Goal: Transaction & Acquisition: Purchase product/service

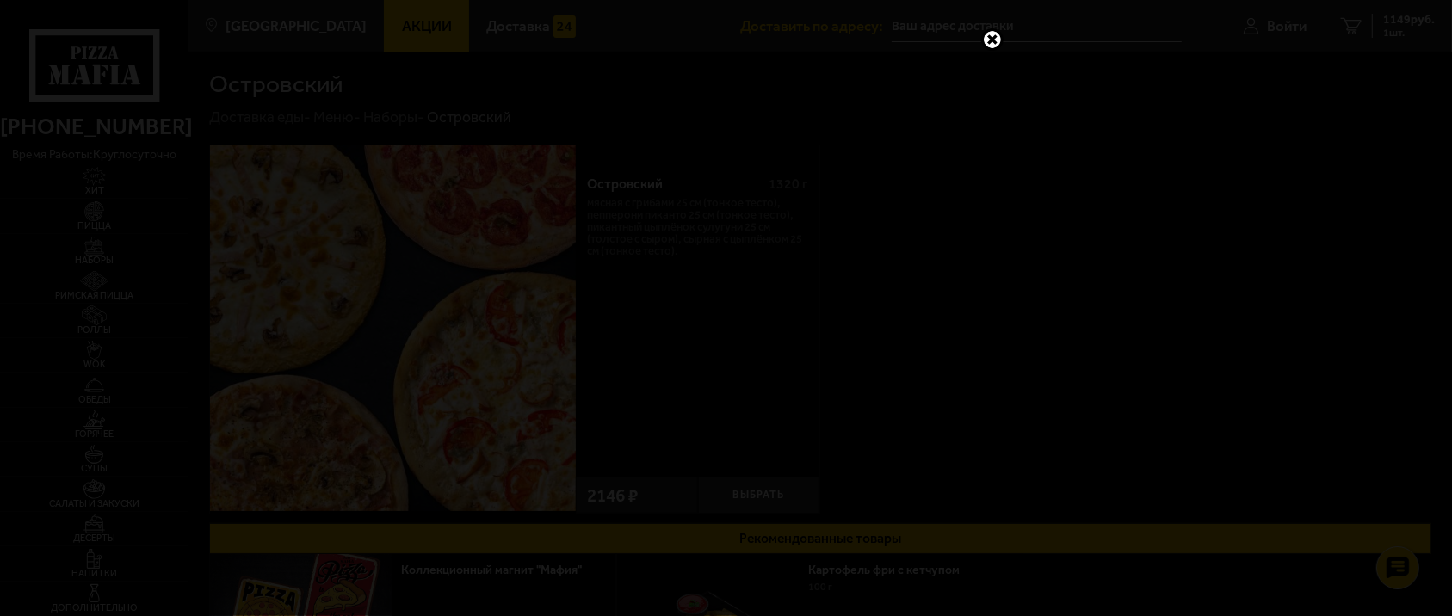
drag, startPoint x: 1215, startPoint y: 160, endPoint x: 1162, endPoint y: 181, distance: 57.2
click at [1215, 160] on div at bounding box center [726, 308] width 1452 height 616
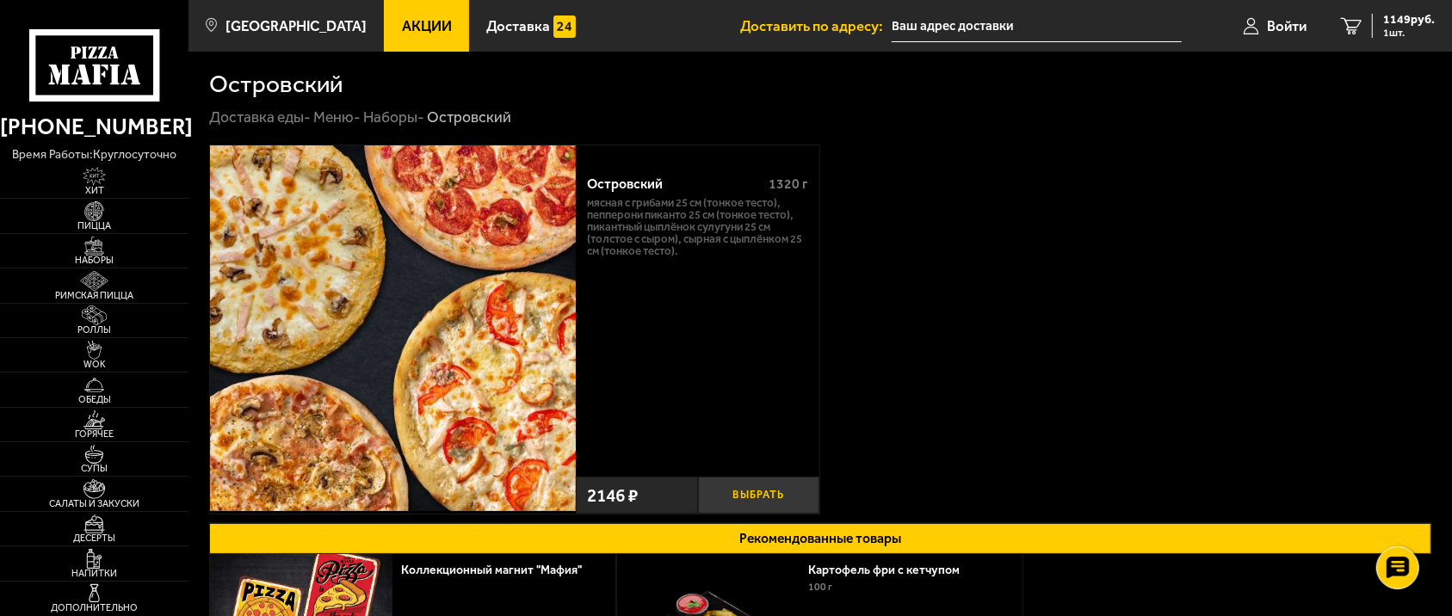
click at [759, 490] on button "Выбрать" at bounding box center [759, 495] width 122 height 37
click at [1401, 25] on span "3295 руб." at bounding box center [1409, 20] width 52 height 12
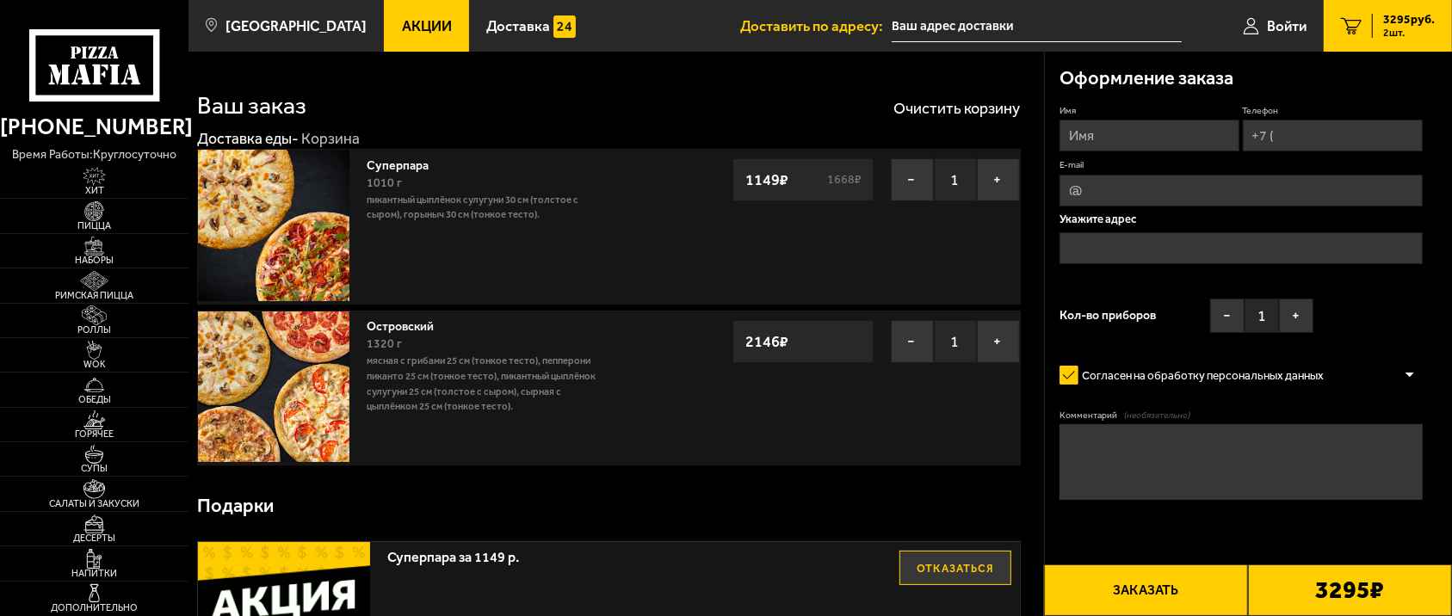
type input "[STREET_ADDRESS]"
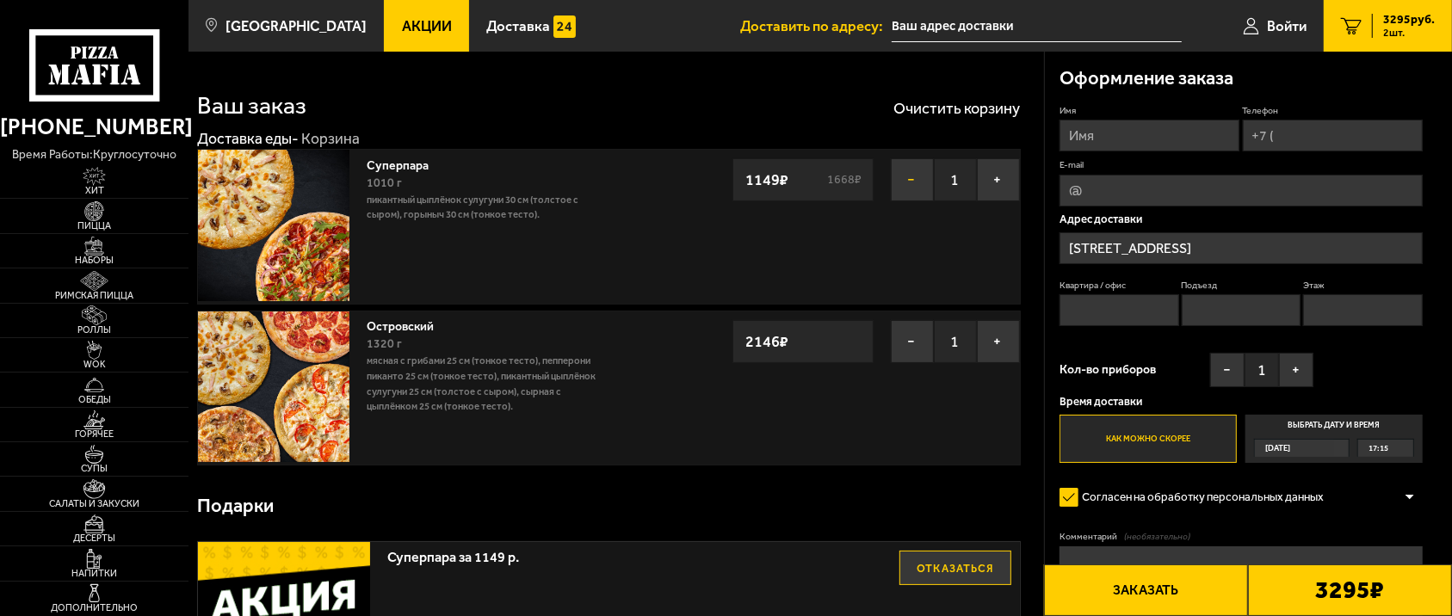
click at [921, 173] on button "−" at bounding box center [912, 179] width 43 height 43
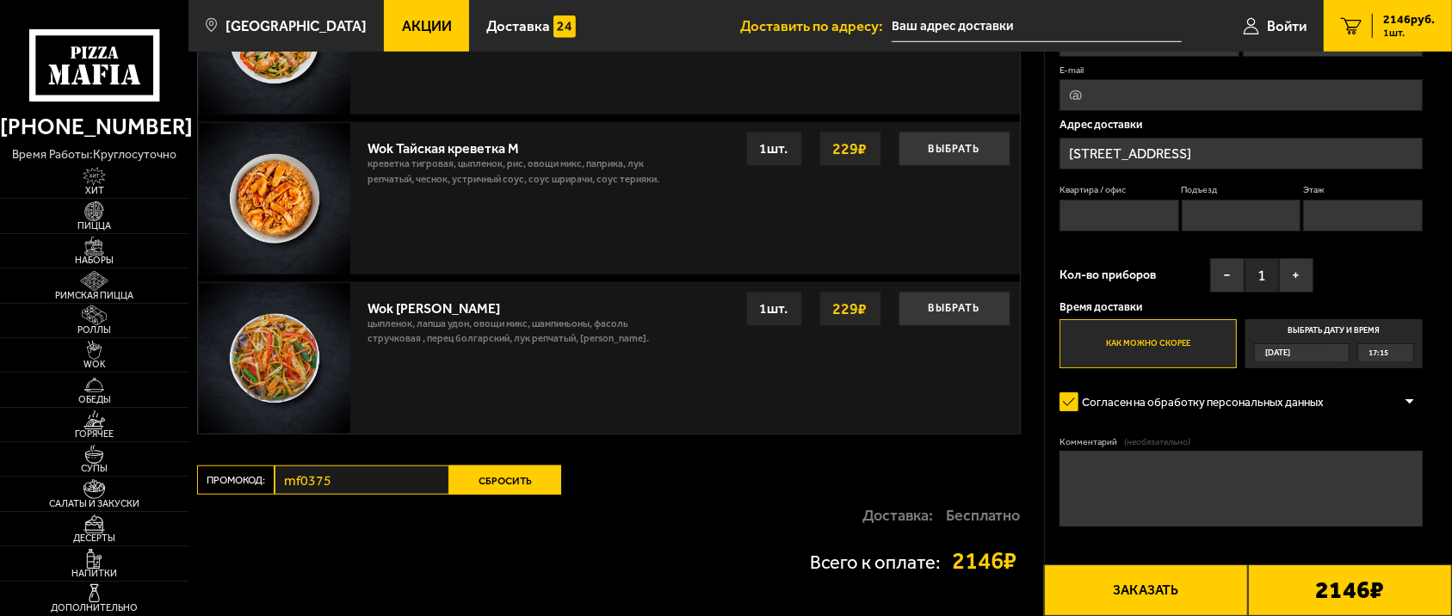
scroll to position [1299, 0]
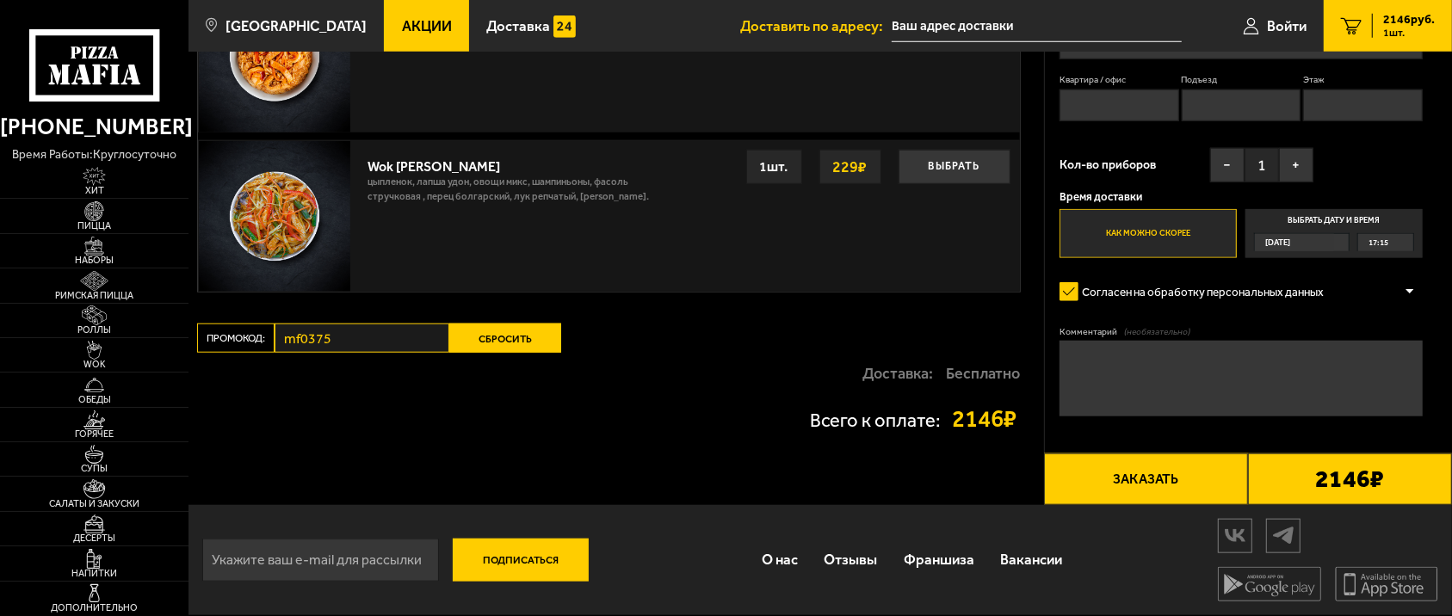
drag, startPoint x: 541, startPoint y: 323, endPoint x: 514, endPoint y: 348, distance: 37.2
click at [514, 348] on button "Сбросить" at bounding box center [505, 338] width 112 height 29
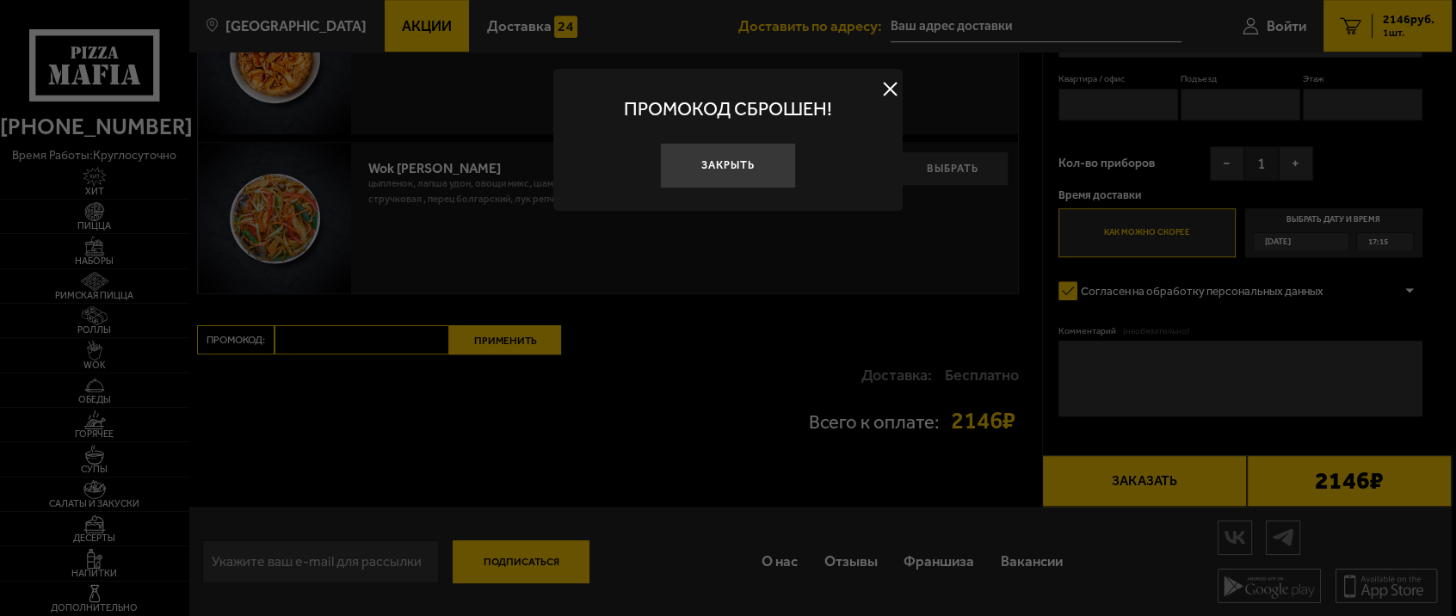
click at [599, 482] on div at bounding box center [728, 308] width 1456 height 616
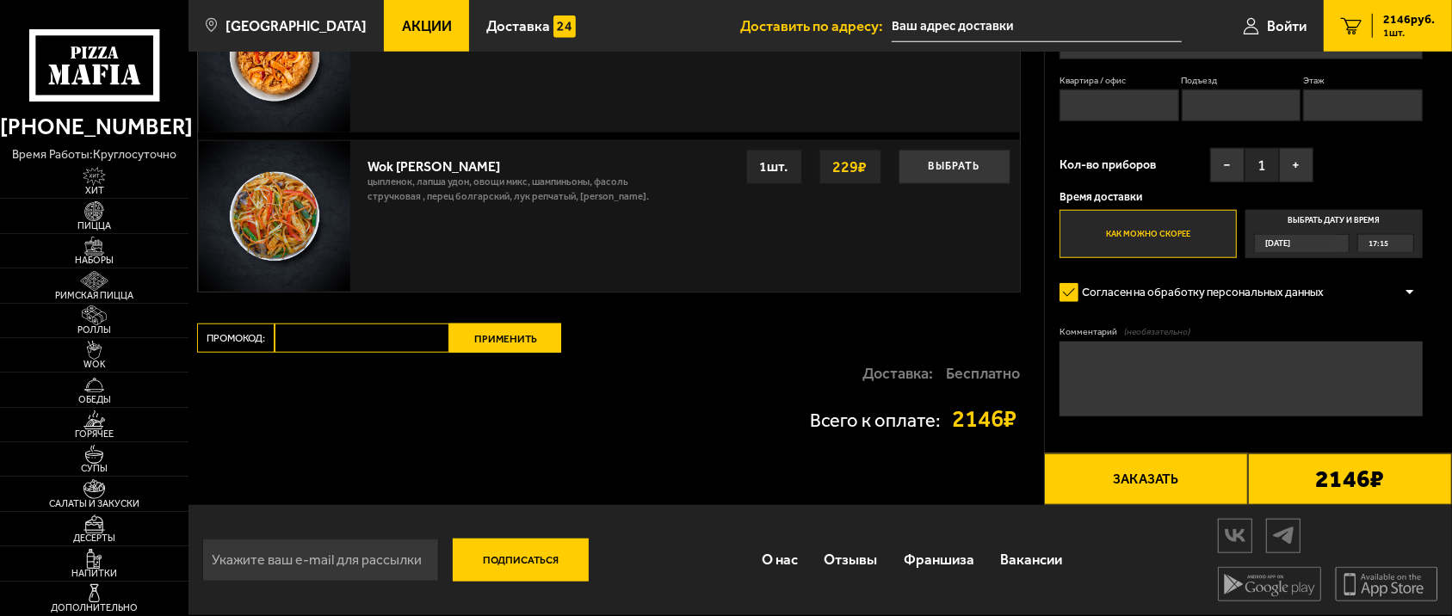
click at [268, 329] on label "Промокод:" at bounding box center [235, 338] width 77 height 29
click at [274, 329] on input "Промокод:" at bounding box center [361, 338] width 175 height 29
click at [300, 337] on input "Промокод:" at bounding box center [361, 338] width 175 height 29
paste input "mf0414"
type input "mf0414"
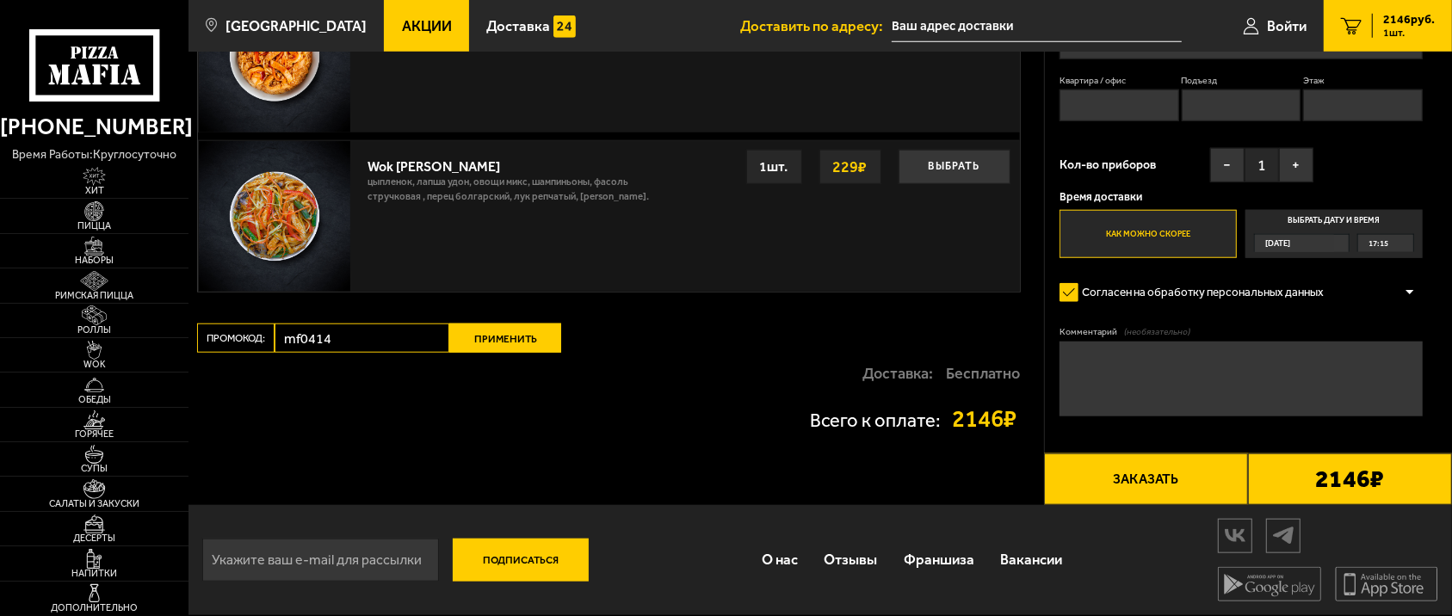
click at [508, 334] on button "Применить" at bounding box center [505, 338] width 112 height 29
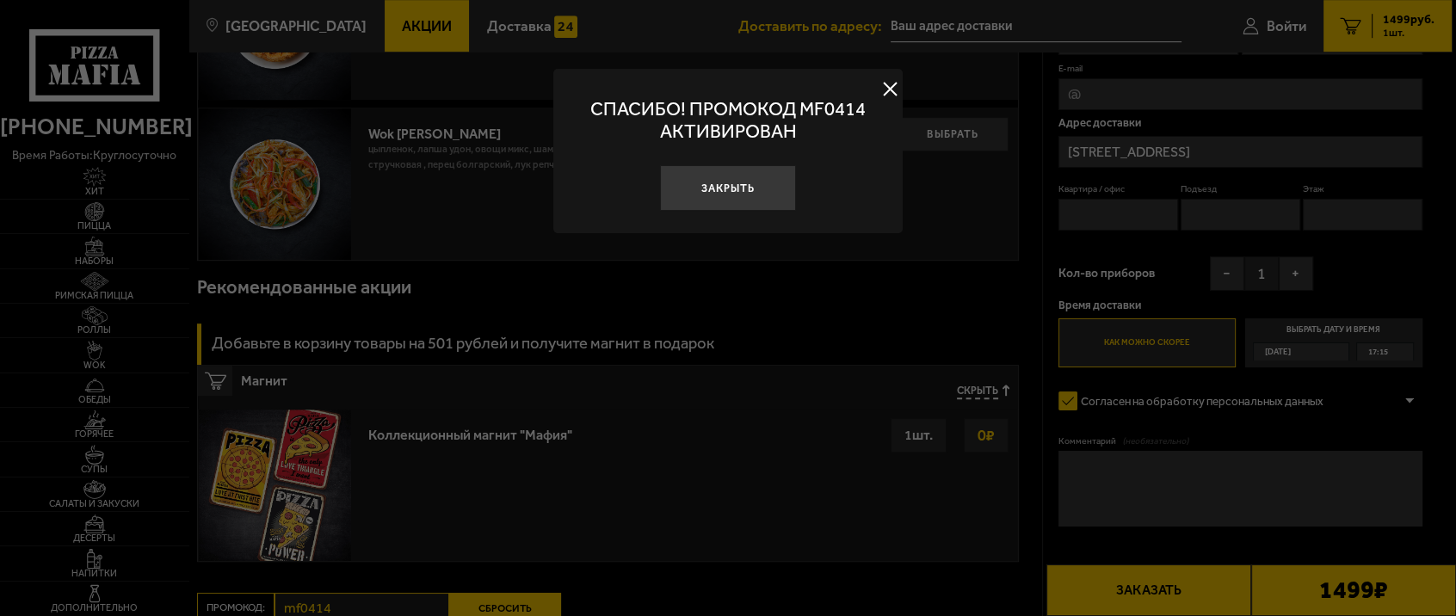
click at [886, 84] on button at bounding box center [890, 89] width 26 height 26
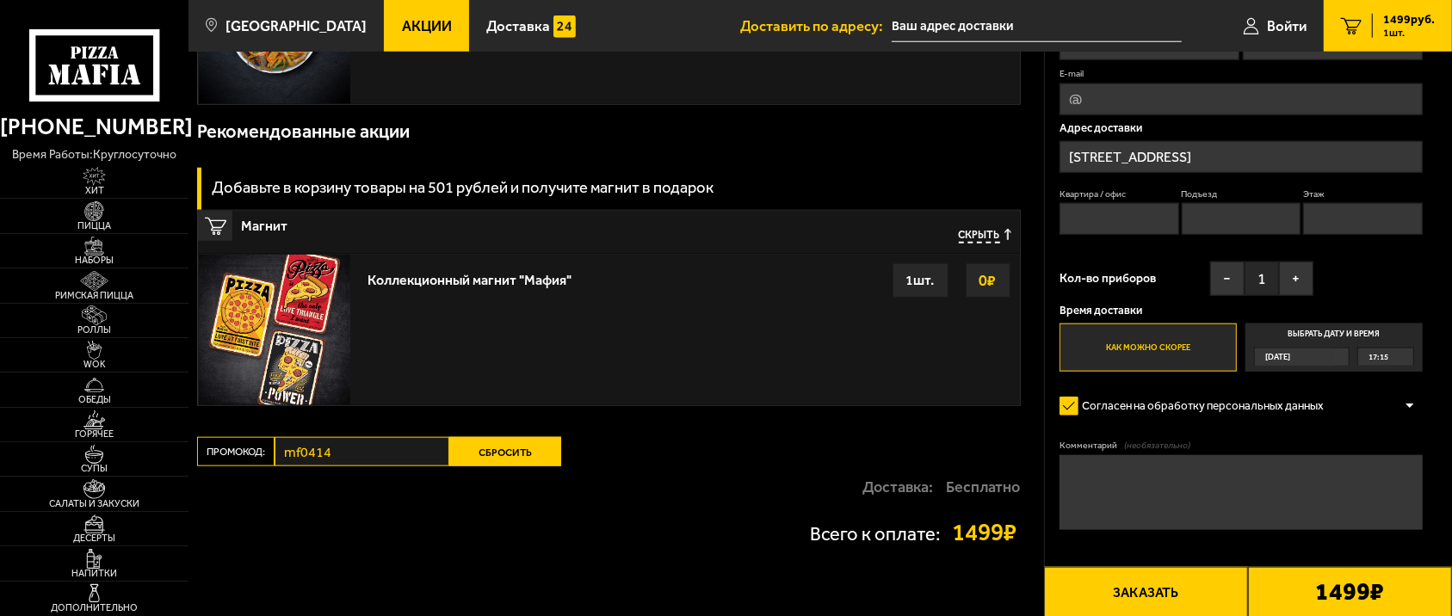
scroll to position [1567, 0]
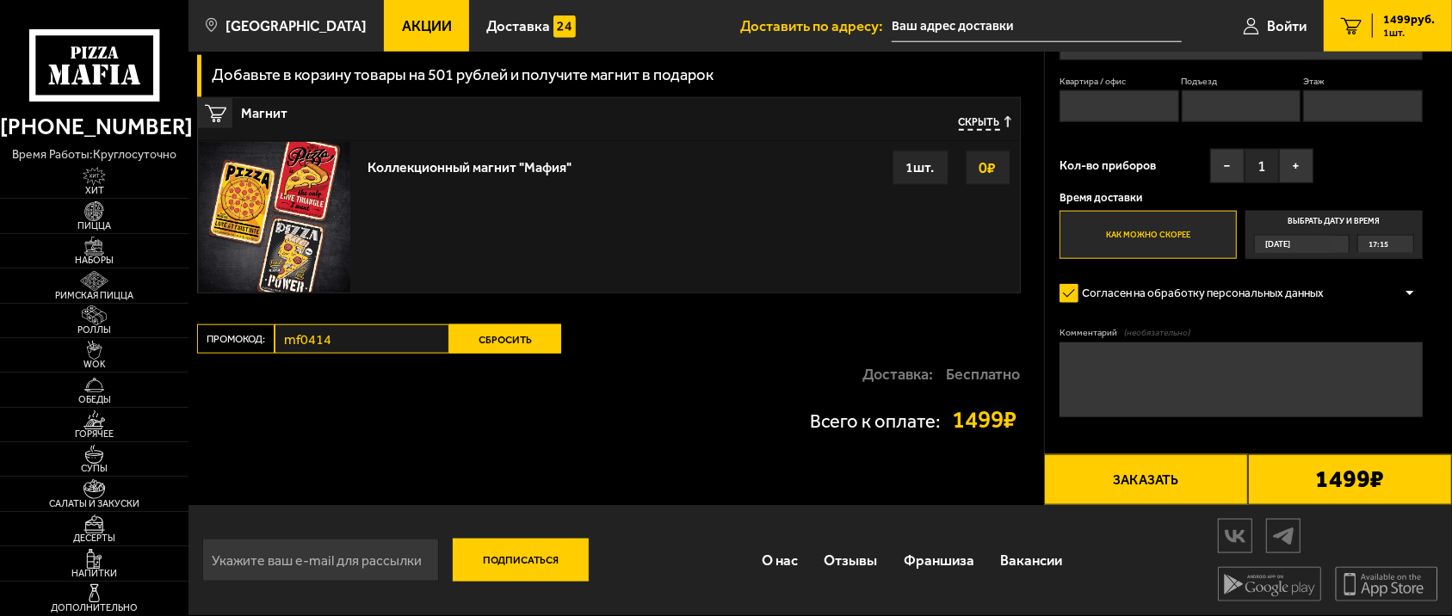
click at [817, 360] on div "Доставка: Бесплатно" at bounding box center [608, 374] width 823 height 41
click at [799, 71] on div "Добавьте в корзину товары на 501 рублей и получите магнит в подарок" at bounding box center [608, 75] width 823 height 41
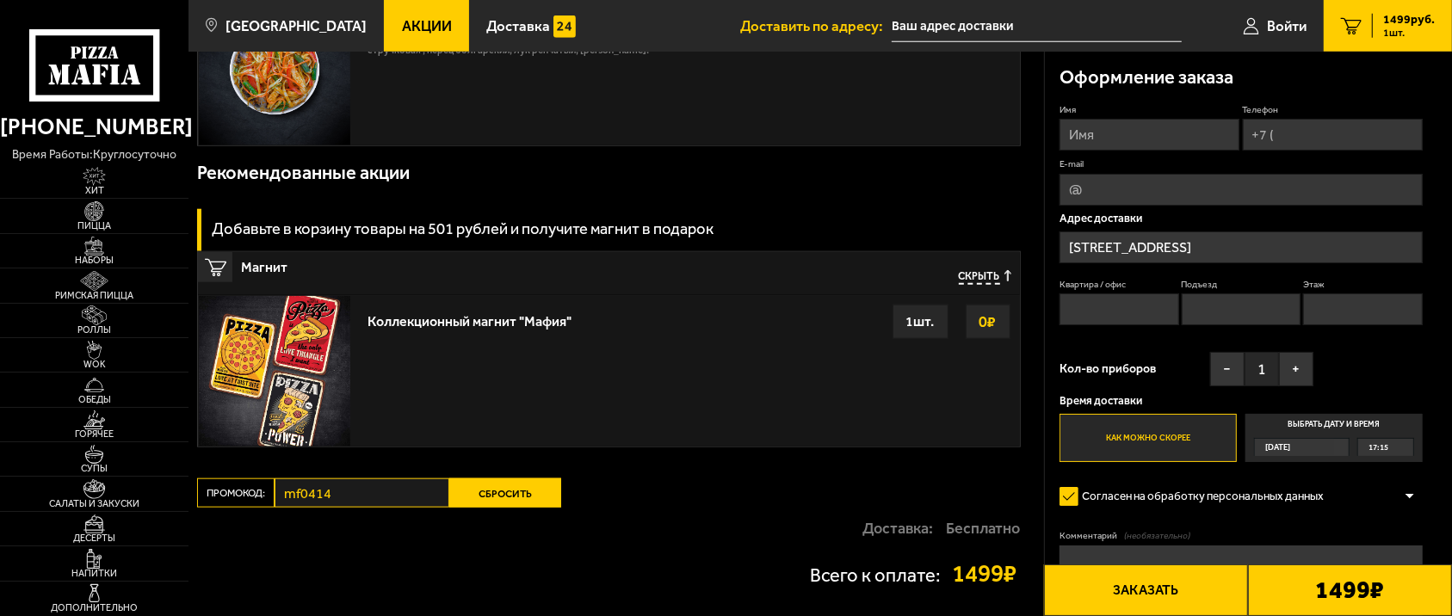
scroll to position [1255, 0]
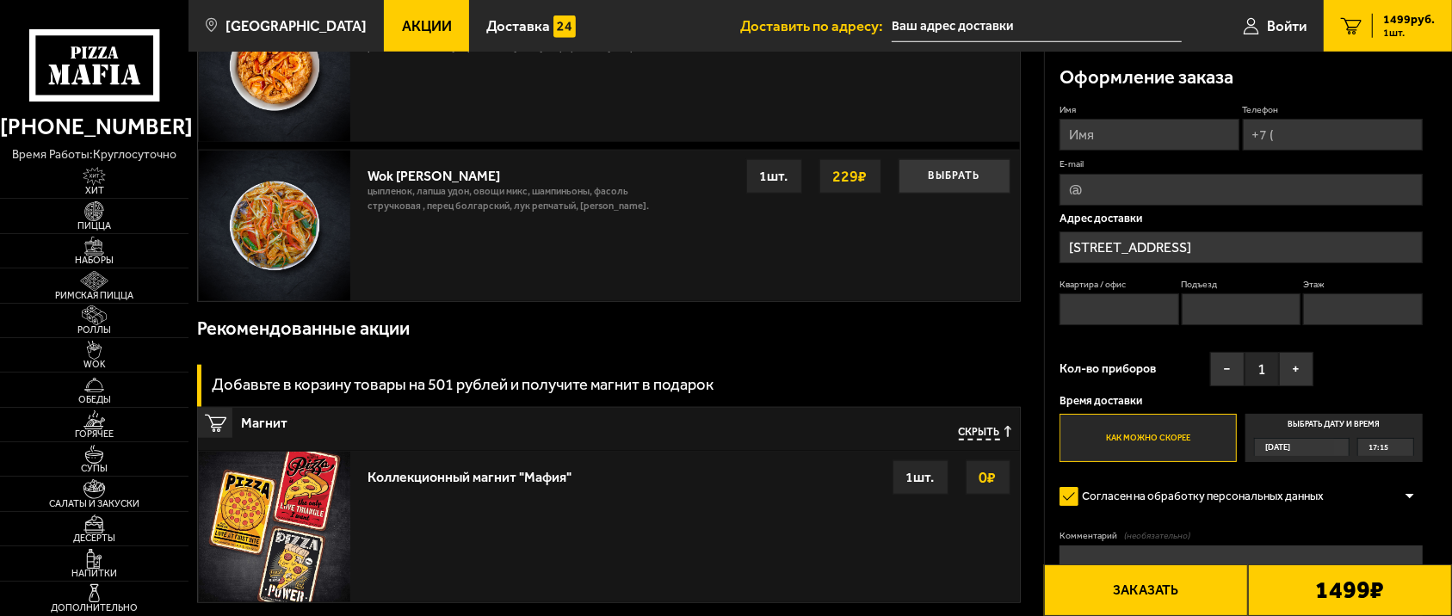
click at [866, 368] on div "Добавьте в корзину товары на 501 рублей и получите магнит в подарок" at bounding box center [608, 385] width 823 height 41
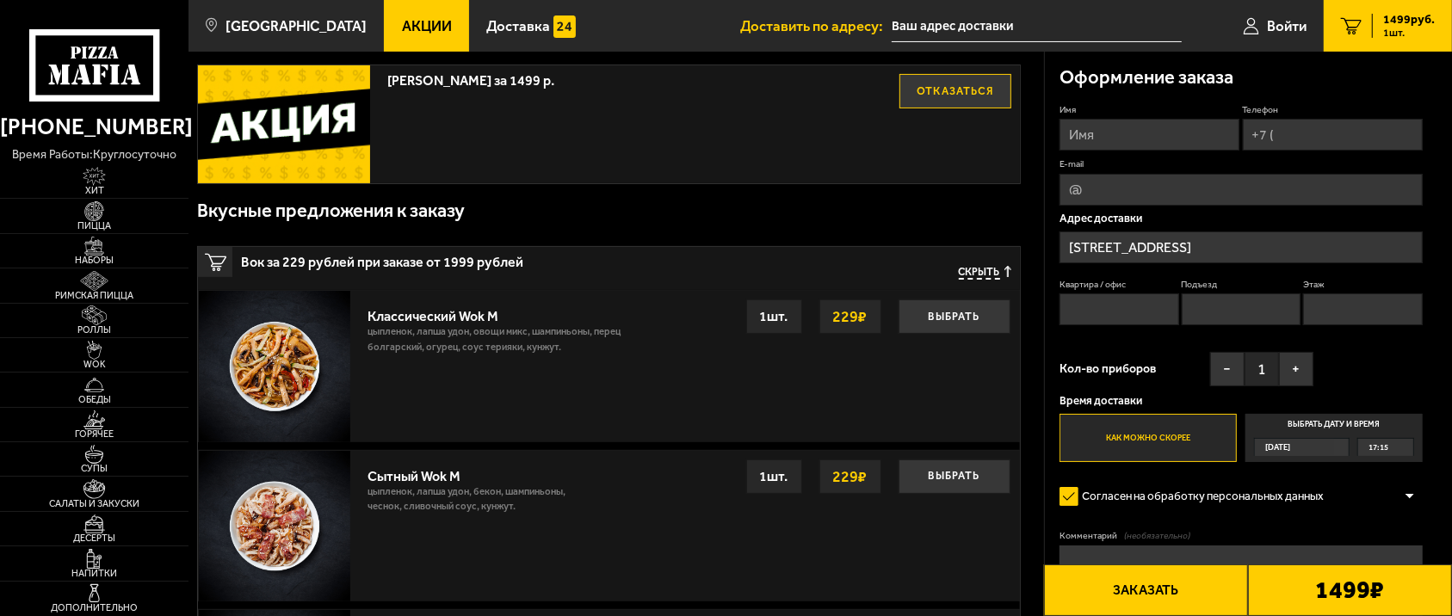
scroll to position [0, 0]
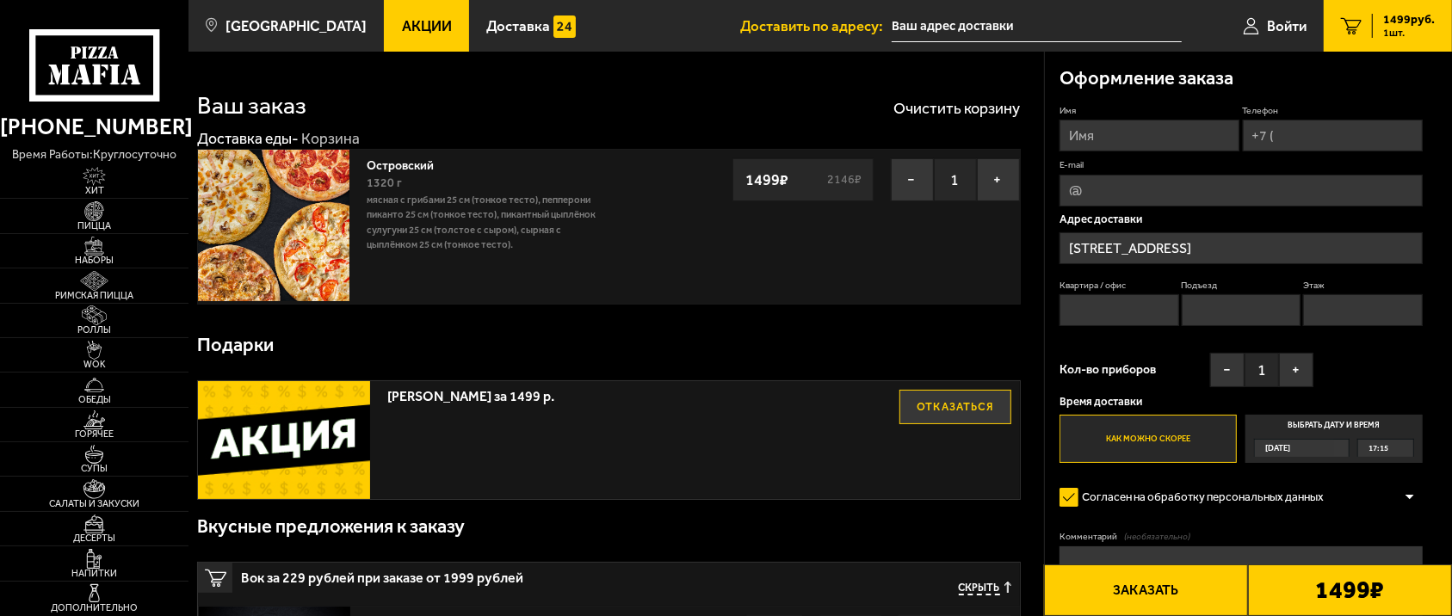
click at [642, 293] on div "Островский 1320 г Мясная с грибами 25 см (тонкое тесто), Пепперони Пиканто 25 с…" at bounding box center [608, 227] width 823 height 156
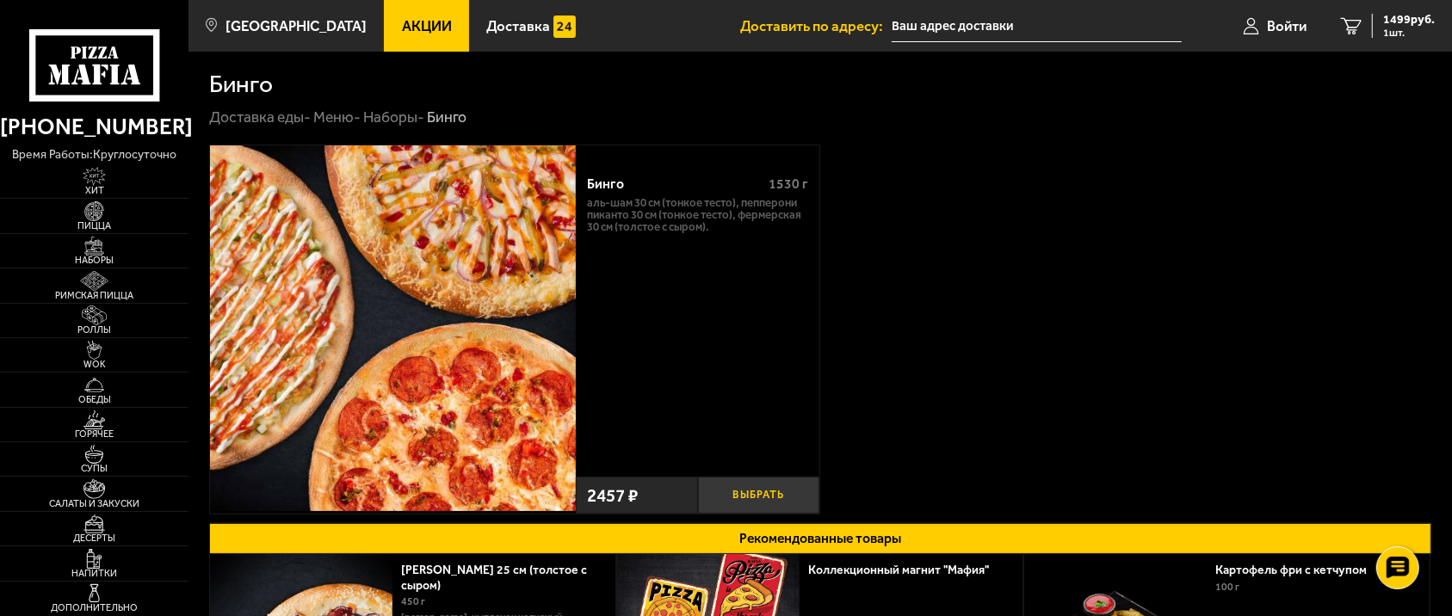
click at [761, 486] on button "Выбрать" at bounding box center [759, 495] width 122 height 37
click at [1421, 28] on span "2 шт." at bounding box center [1409, 33] width 52 height 10
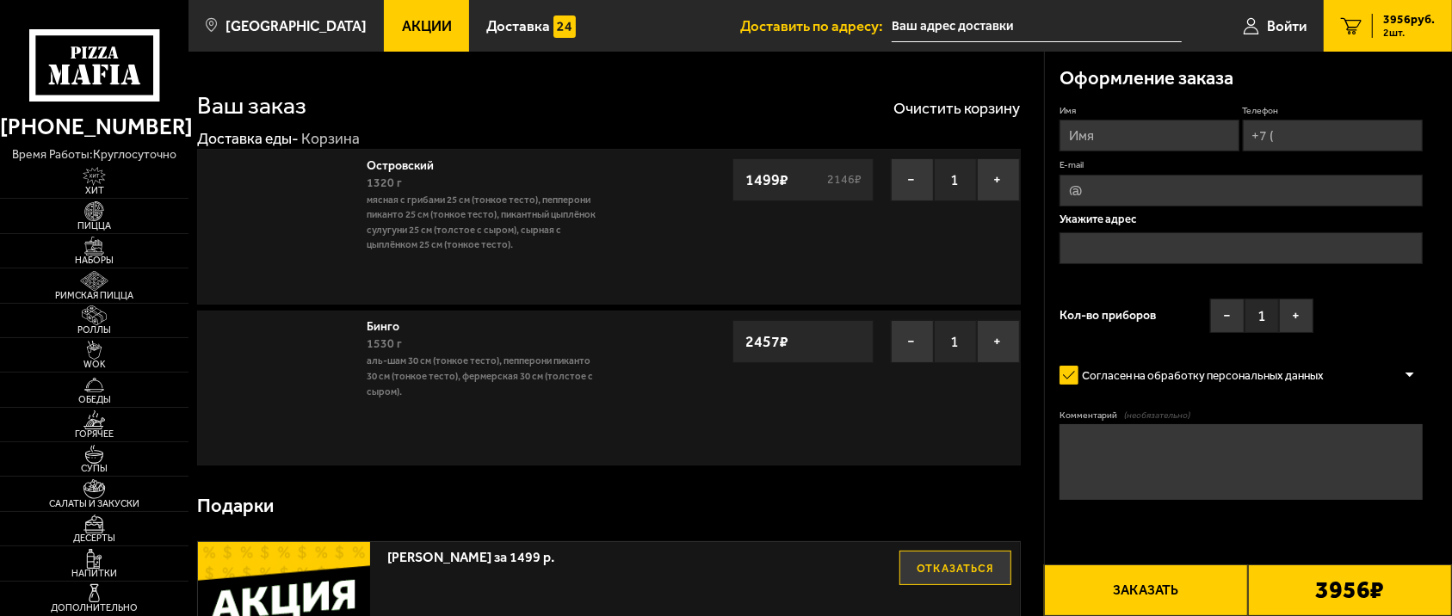
type input "[STREET_ADDRESS]"
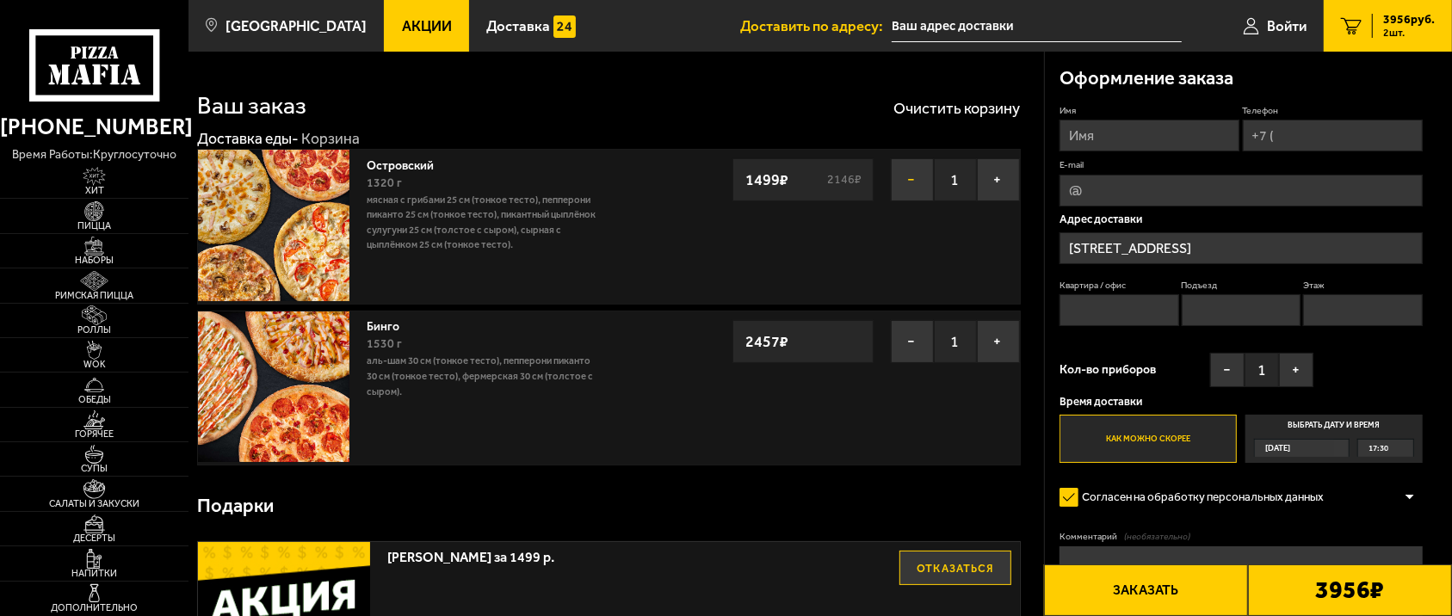
click at [907, 172] on button "−" at bounding box center [912, 179] width 43 height 43
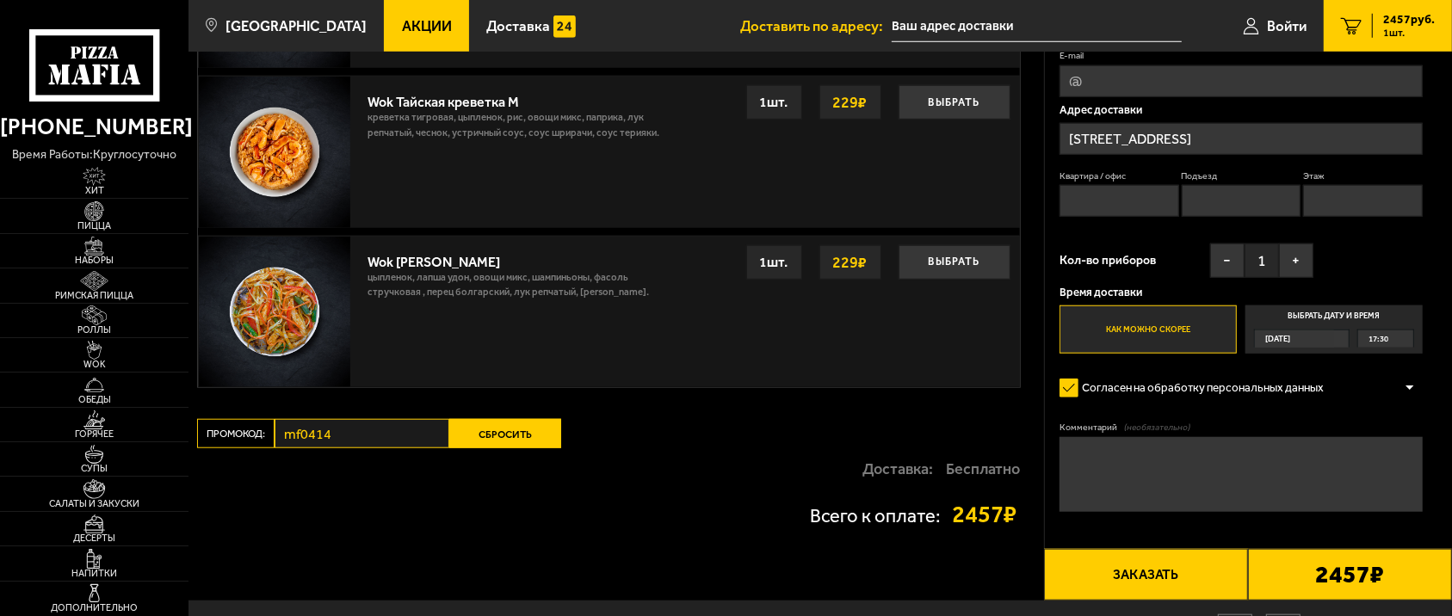
scroll to position [1299, 0]
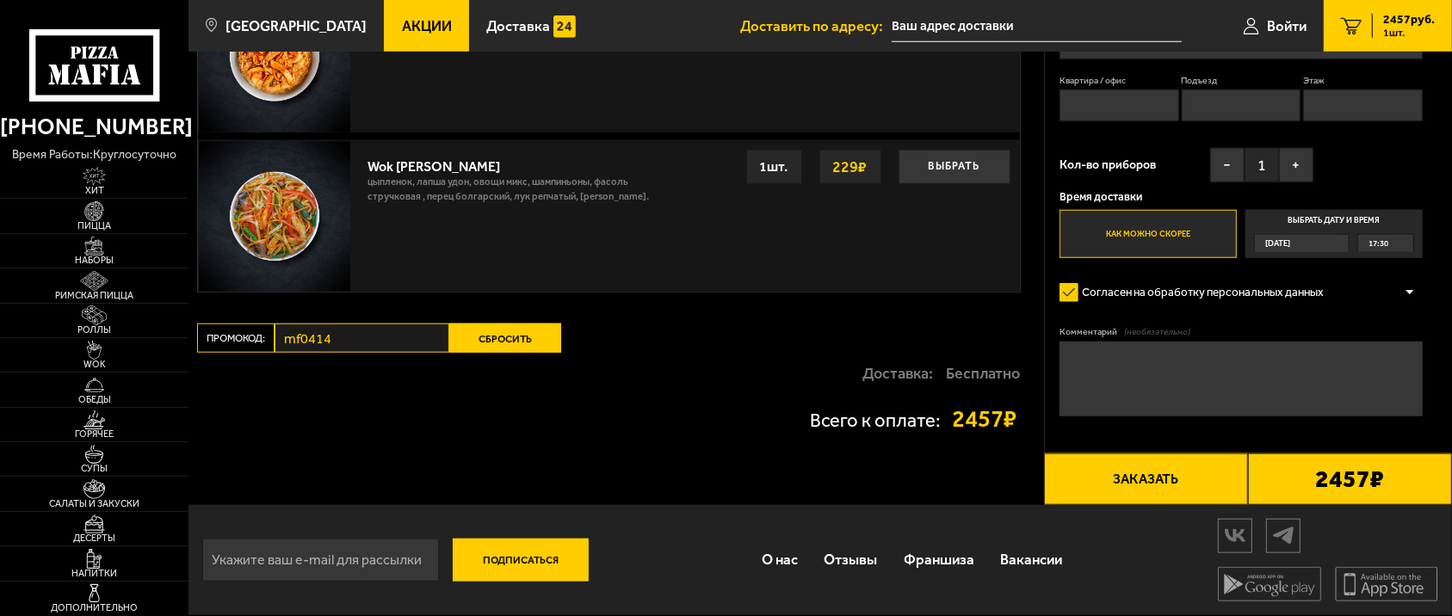
click at [492, 336] on button "Сбросить" at bounding box center [505, 338] width 112 height 29
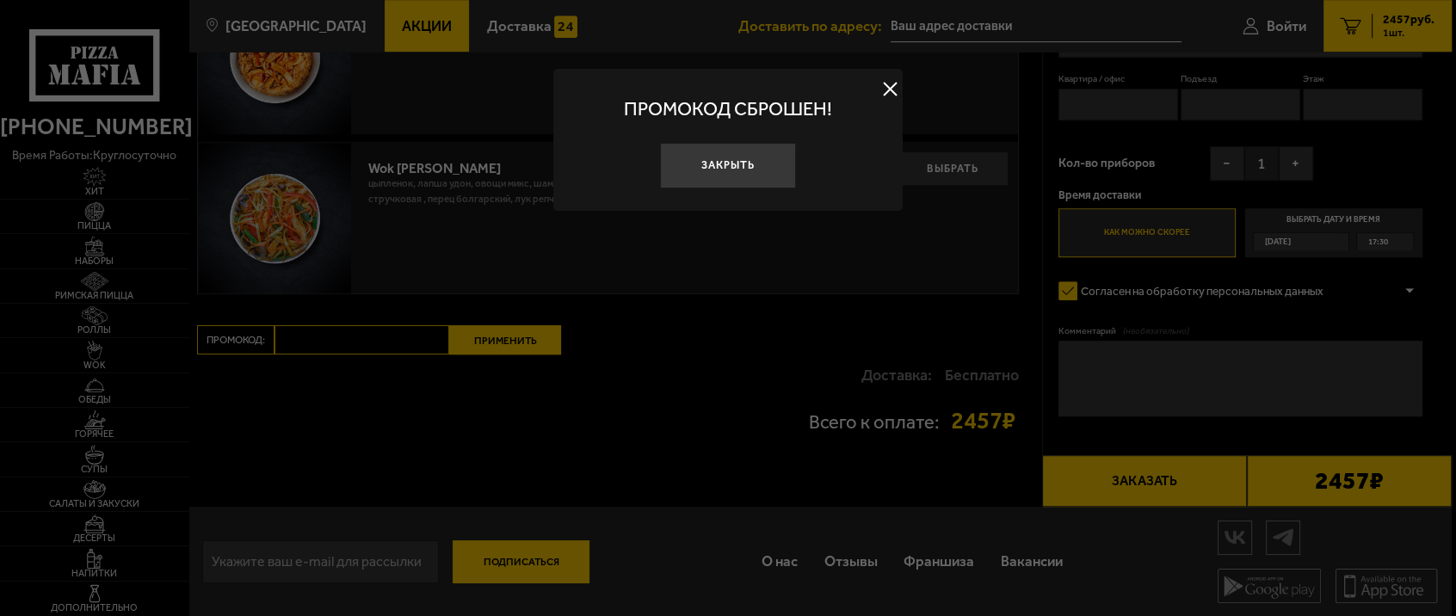
click at [342, 433] on div at bounding box center [728, 308] width 1456 height 616
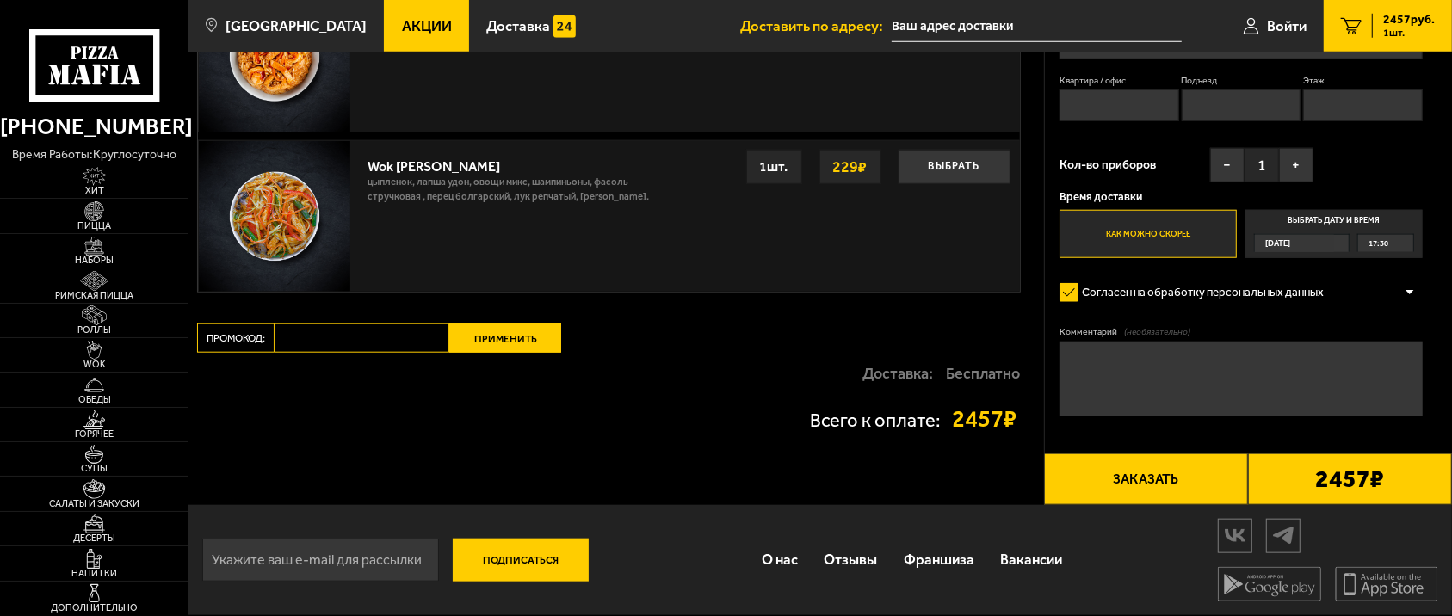
click at [351, 377] on div "Доставка: Бесплатно" at bounding box center [608, 373] width 823 height 41
click at [310, 367] on div "Доставка: Бесплатно" at bounding box center [608, 373] width 823 height 41
click at [361, 343] on input "Промокод:" at bounding box center [361, 338] width 175 height 29
paste input "mf0421"
type input "mf0421"
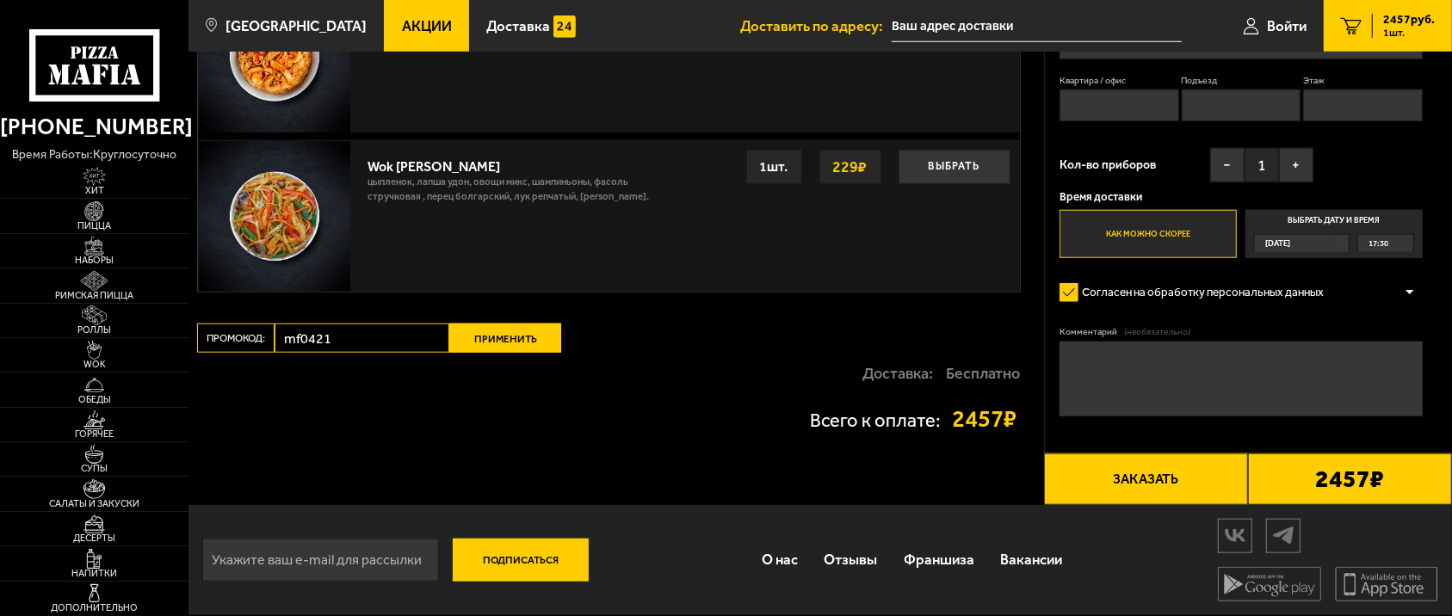
click at [520, 333] on button "Применить" at bounding box center [505, 338] width 112 height 29
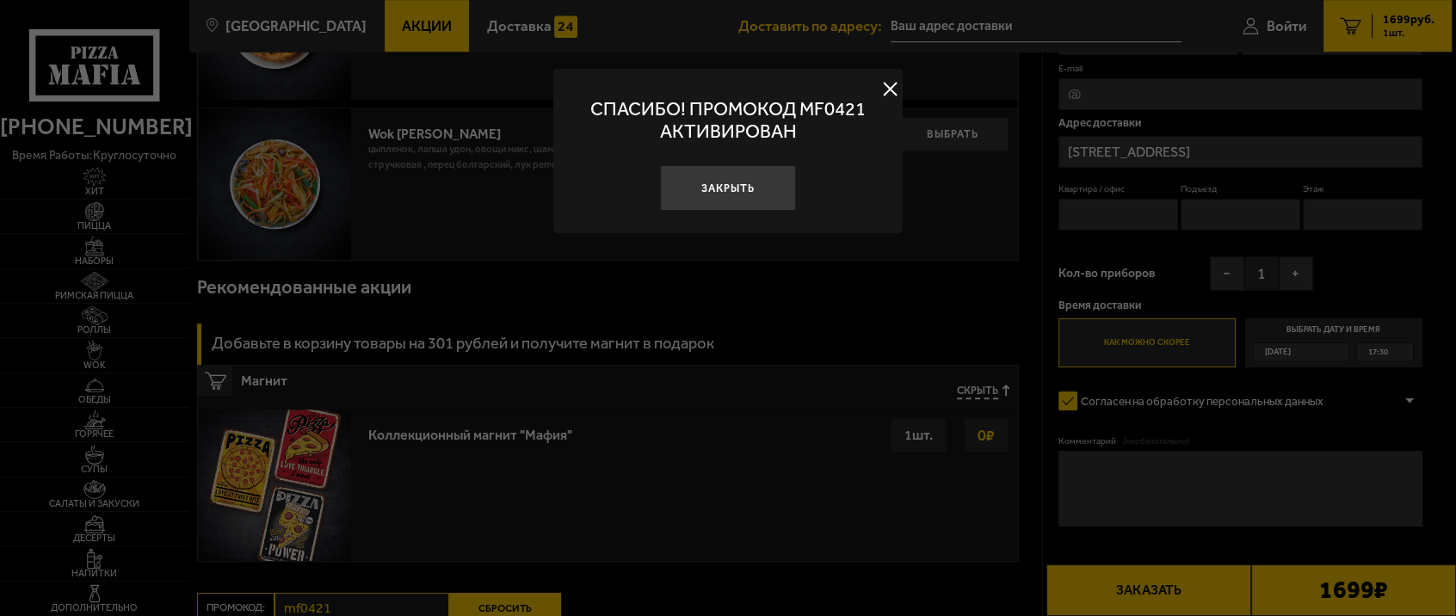
click at [889, 82] on button at bounding box center [890, 89] width 26 height 26
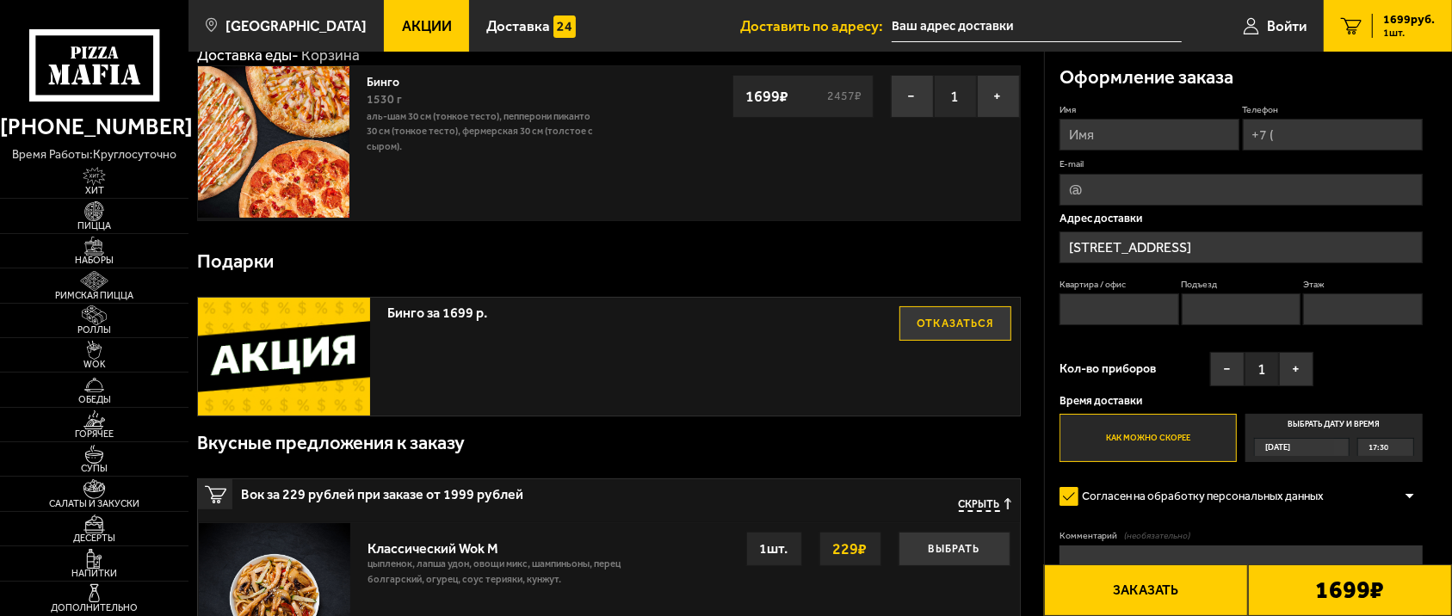
scroll to position [0, 0]
